Goal: Information Seeking & Learning: Check status

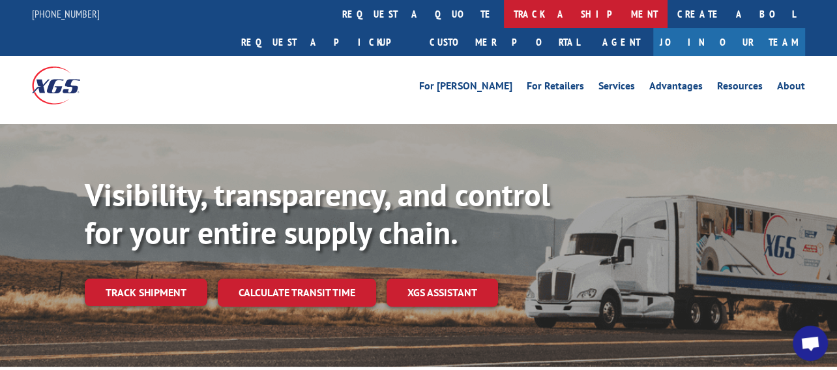
click at [504, 13] on link "track a shipment" at bounding box center [586, 14] width 164 height 28
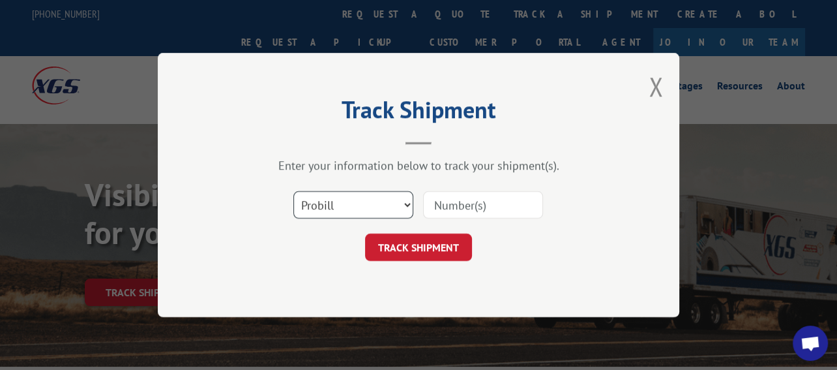
click at [345, 205] on select "Select category... Probill BOL PO" at bounding box center [353, 204] width 120 height 27
select select "bol"
click at [293, 191] on select "Select category... Probill BOL PO" at bounding box center [353, 204] width 120 height 27
click at [453, 213] on input at bounding box center [483, 204] width 120 height 27
paste input "7051310"
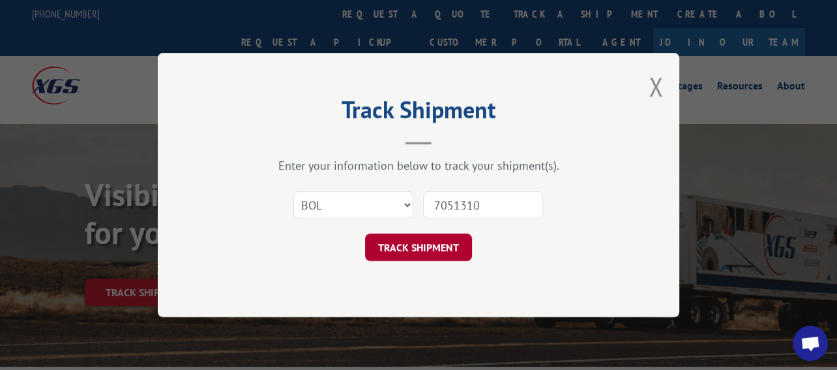
type input "7051310"
click at [449, 242] on button "TRACK SHIPMENT" at bounding box center [418, 246] width 107 height 27
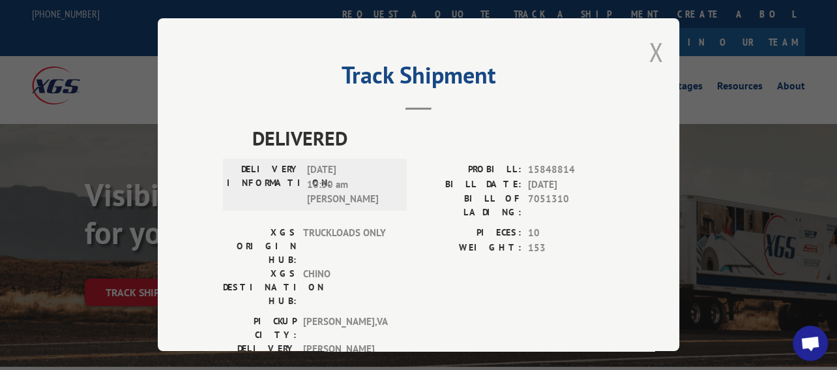
click at [656, 56] on button "Close modal" at bounding box center [656, 52] width 14 height 35
